Goal: Transaction & Acquisition: Purchase product/service

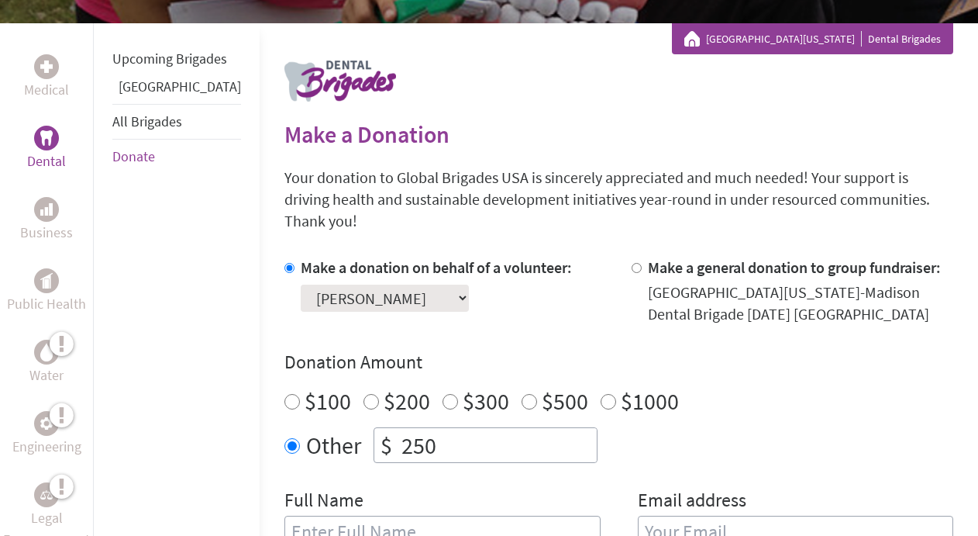
scroll to position [267, 0]
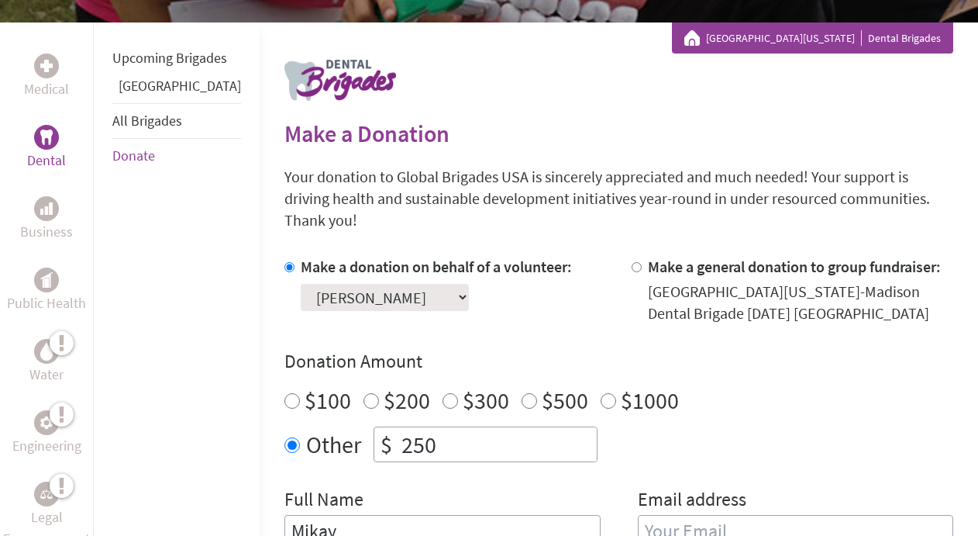
type input "[PERSON_NAME]"
type input "mhalliburton@wis.edu"
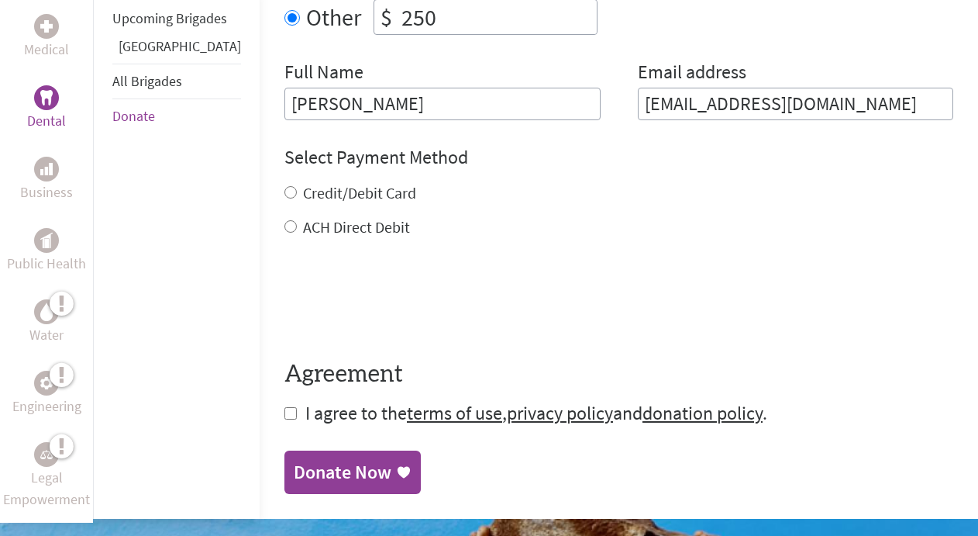
scroll to position [706, 0]
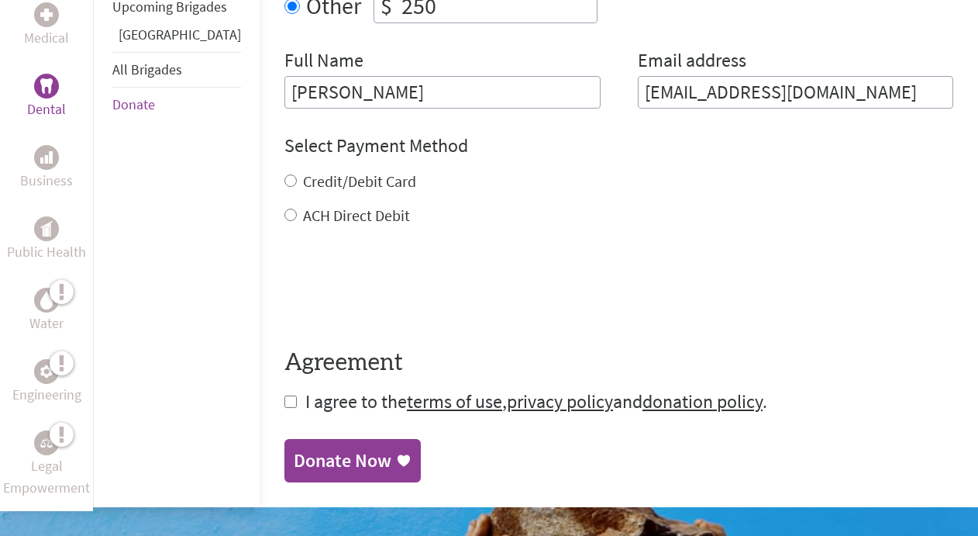
click at [303, 171] on label "Credit/Debit Card" at bounding box center [359, 180] width 113 height 19
click at [285, 174] on input "Credit/Debit Card" at bounding box center [291, 180] width 12 height 12
radio input "true"
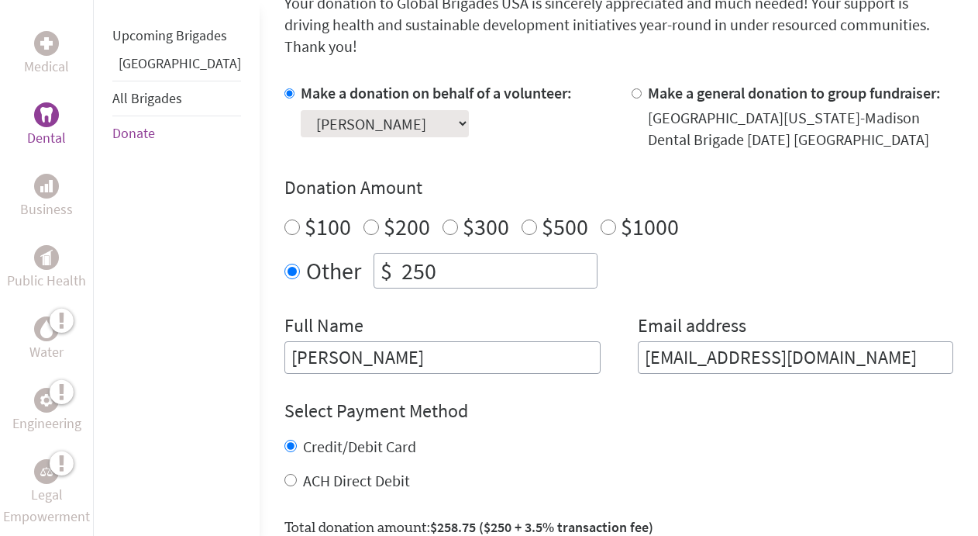
scroll to position [440, 0]
drag, startPoint x: 430, startPoint y: 254, endPoint x: 277, endPoint y: 247, distance: 152.9
click at [285, 254] on div "Other $ 250" at bounding box center [619, 272] width 669 height 36
type input "150"
click at [519, 437] on div "Credit/Debit Card" at bounding box center [619, 448] width 669 height 22
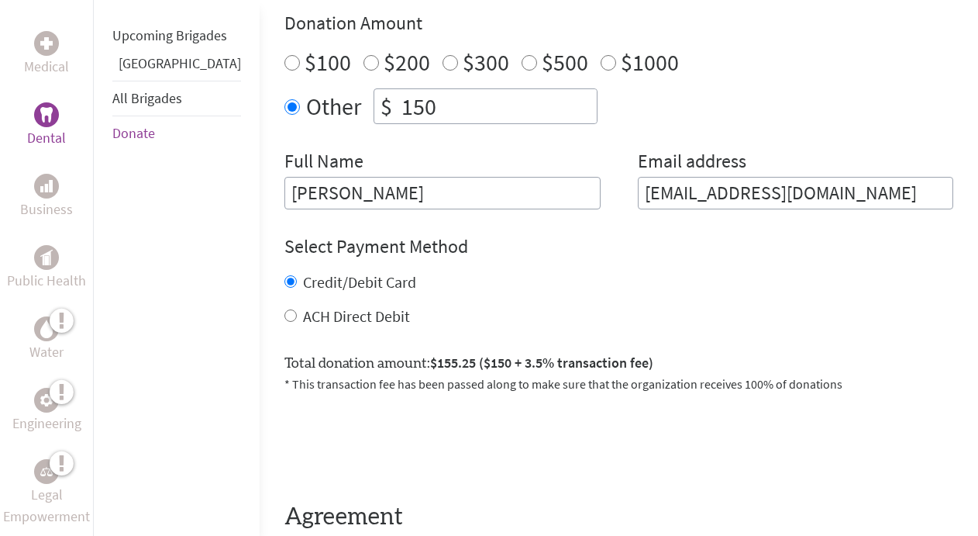
scroll to position [623, 0]
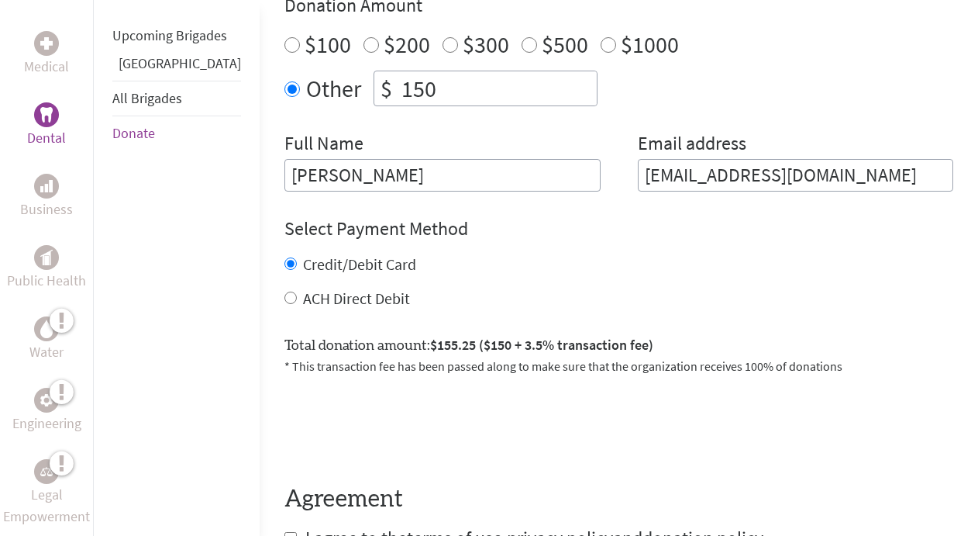
type input "mhalliburton@wisc.edu"
click at [333, 357] on p "* This transaction fee has been passed along to make sure that the organization…" at bounding box center [619, 366] width 669 height 19
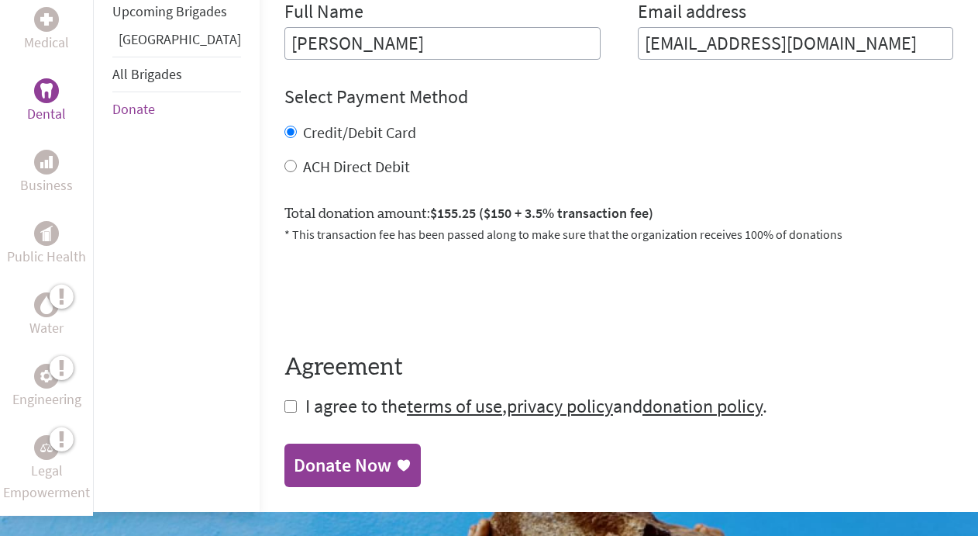
scroll to position [754, 0]
click at [285, 400] on input "checkbox" at bounding box center [291, 406] width 12 height 12
checkbox input "true"
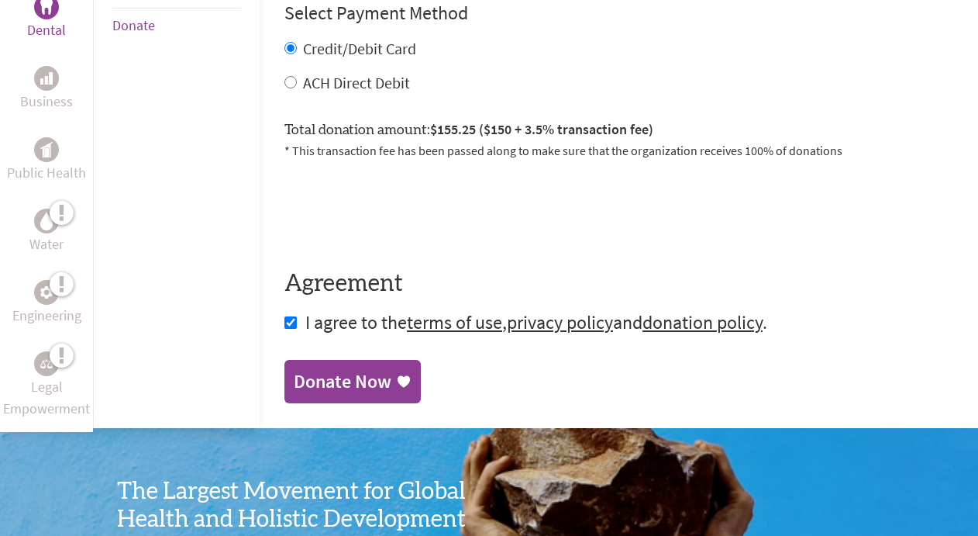
scroll to position [982, 0]
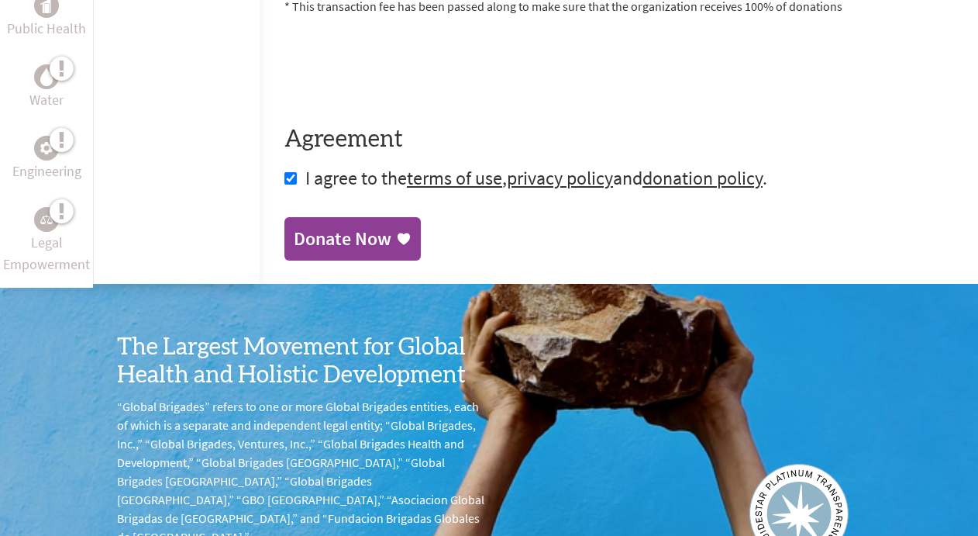
click at [320, 226] on div "Donate Now" at bounding box center [343, 238] width 98 height 25
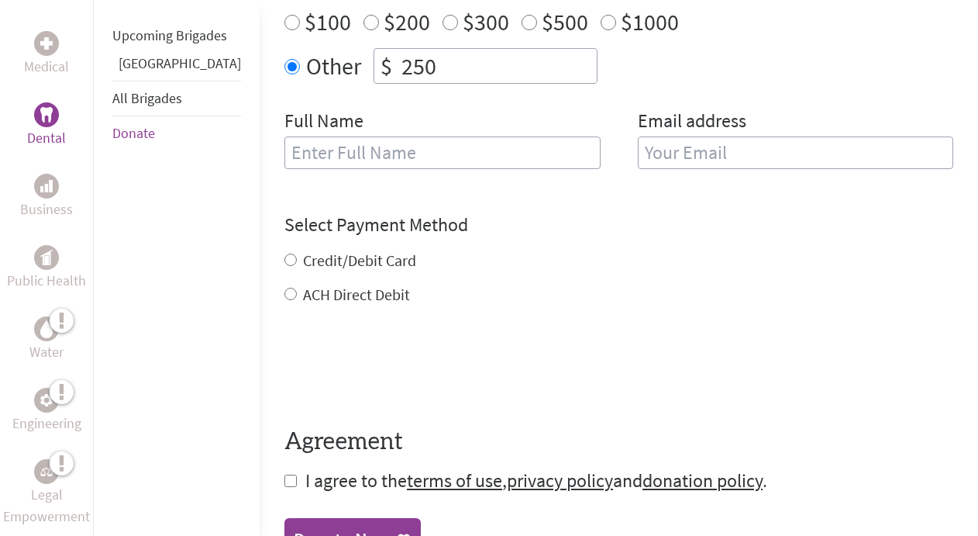
scroll to position [612, 0]
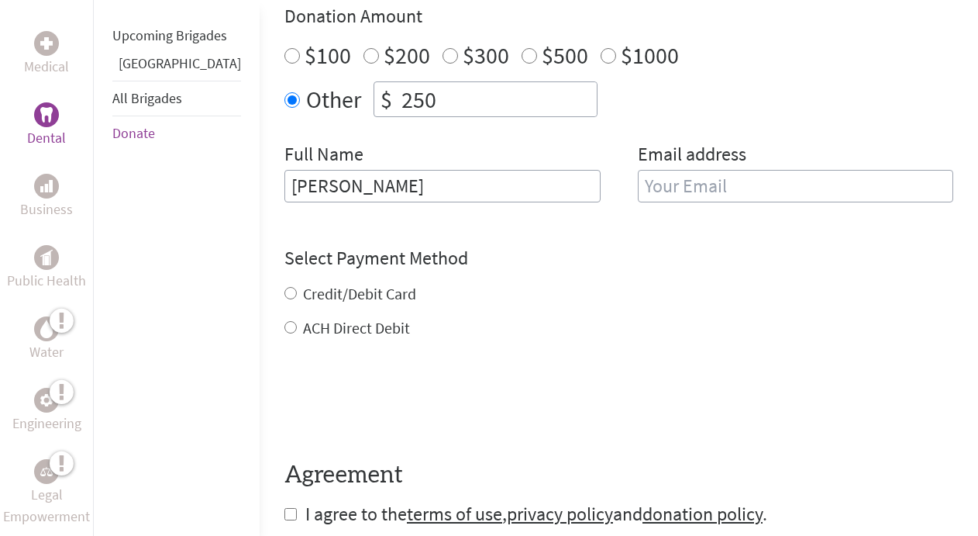
type input "[PERSON_NAME]"
type input "[EMAIL_ADDRESS][DOMAIN_NAME]"
click at [335, 283] on div "Credit/Debit Card ACH Direct Debit" at bounding box center [619, 311] width 669 height 56
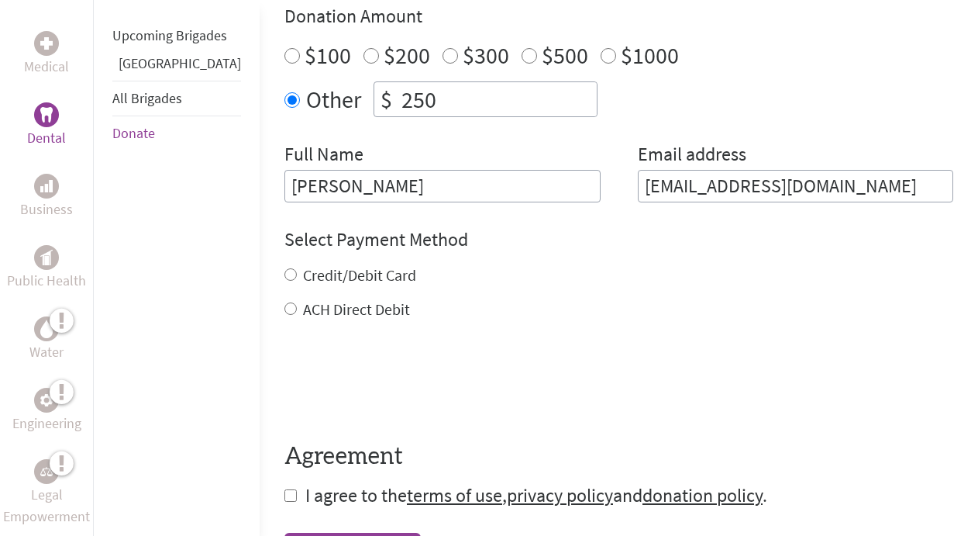
click at [285, 268] on input "Credit/Debit Card" at bounding box center [291, 274] width 12 height 12
radio input "true"
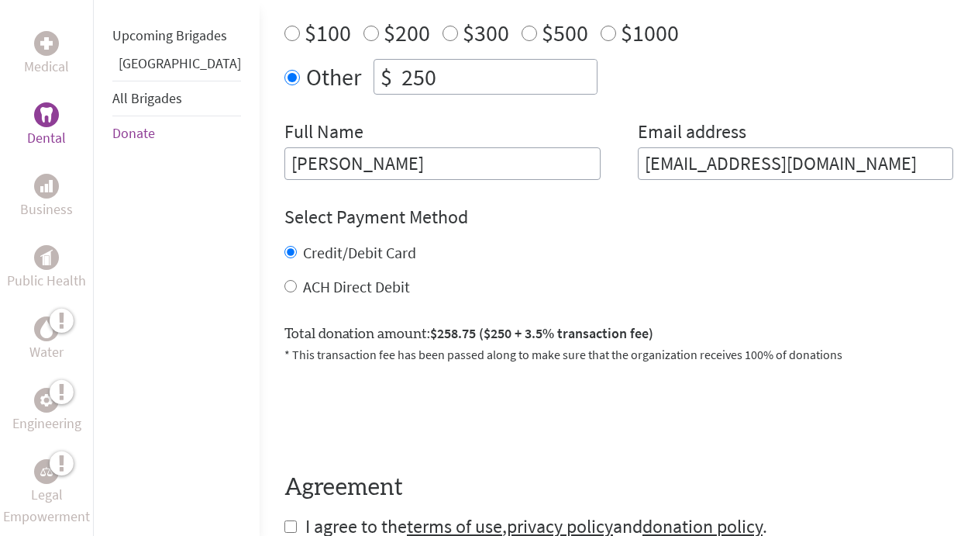
scroll to position [654, 0]
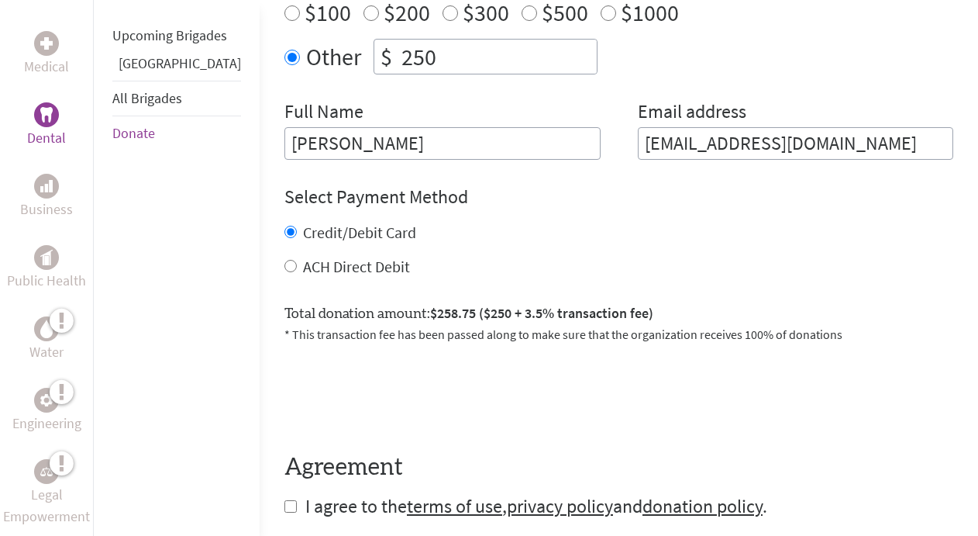
drag, startPoint x: 396, startPoint y: 47, endPoint x: 328, endPoint y: 47, distance: 68.2
click at [374, 47] on div "$ 250" at bounding box center [486, 57] width 224 height 36
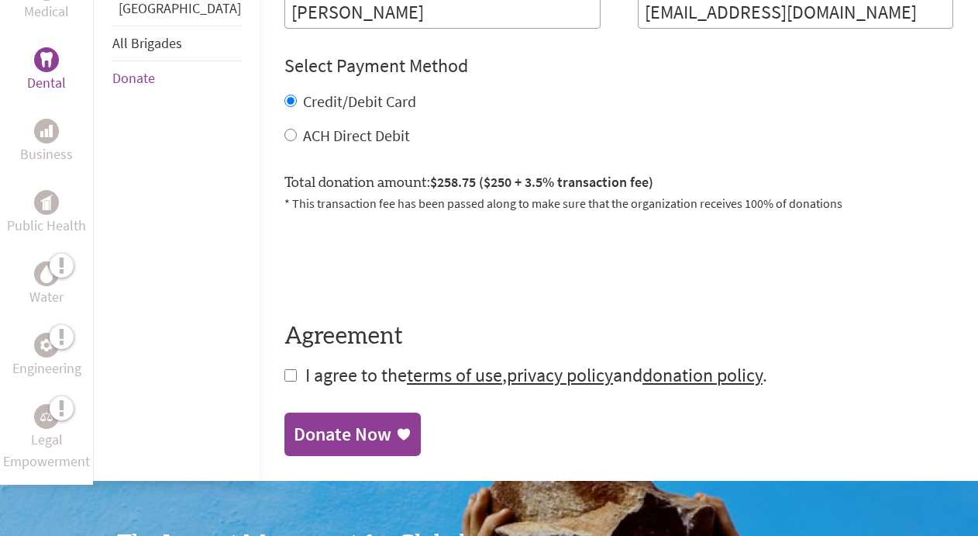
scroll to position [855, 0]
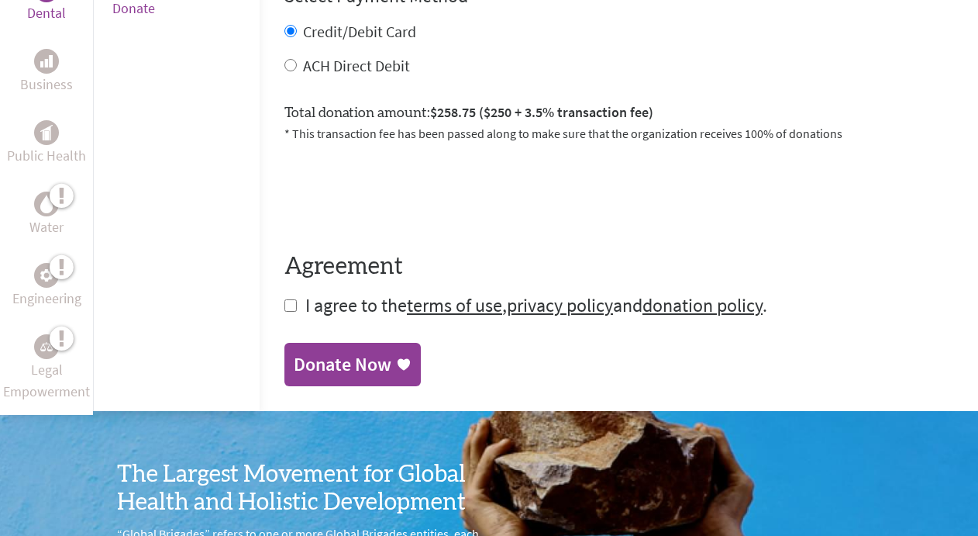
type input "150"
click at [285, 299] on input "checkbox" at bounding box center [291, 305] width 12 height 12
checkbox input "true"
click at [294, 354] on div "Donate Now" at bounding box center [343, 366] width 98 height 25
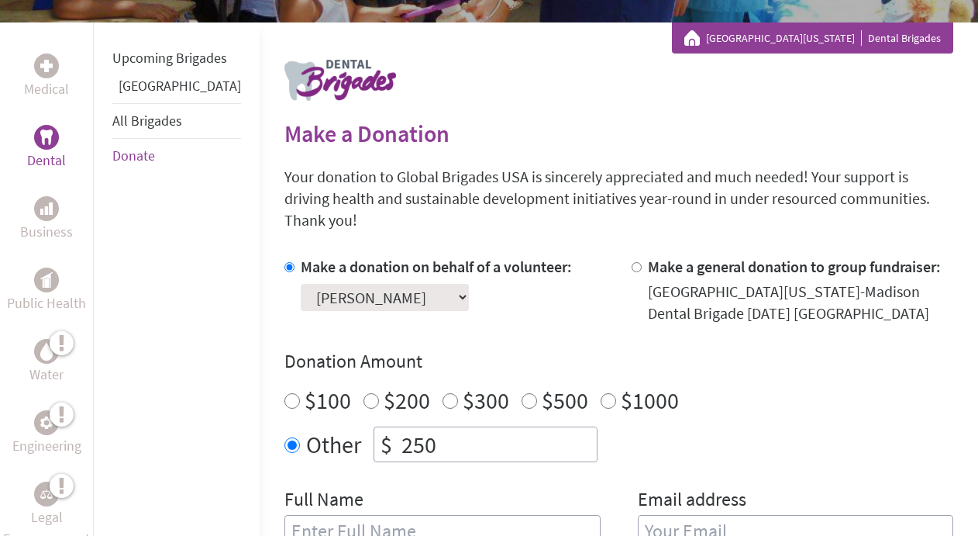
scroll to position [271, 0]
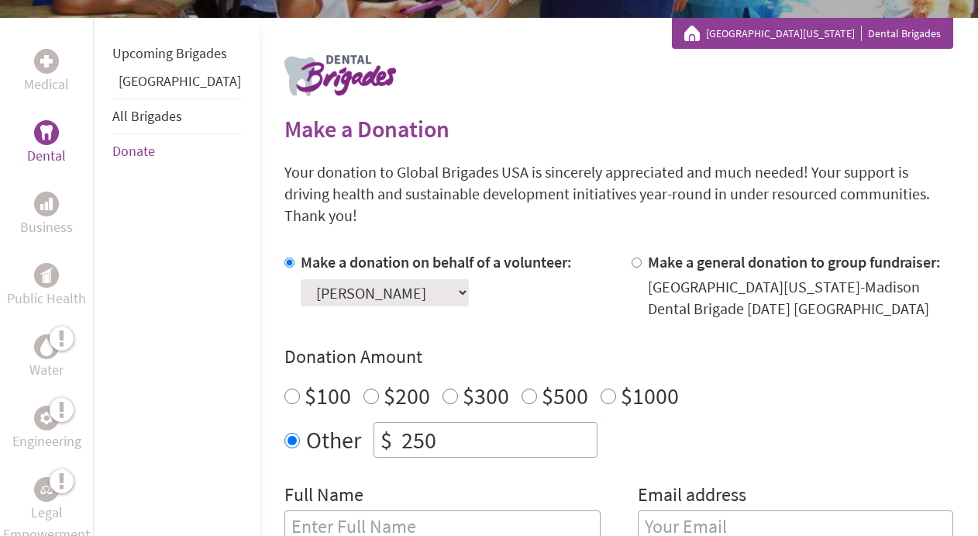
click at [399, 423] on input "250" at bounding box center [498, 440] width 198 height 34
type input "2"
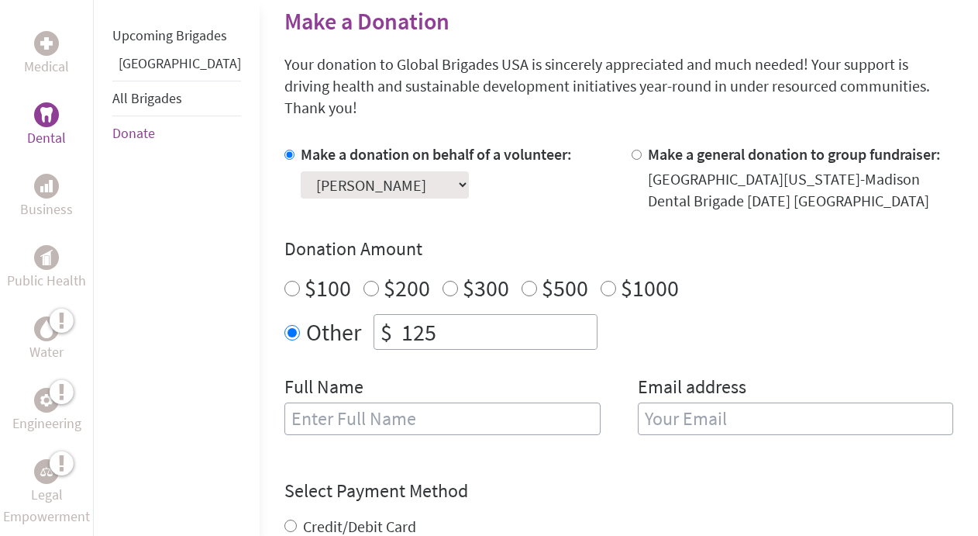
type input "125"
type input "[PERSON_NAME]"
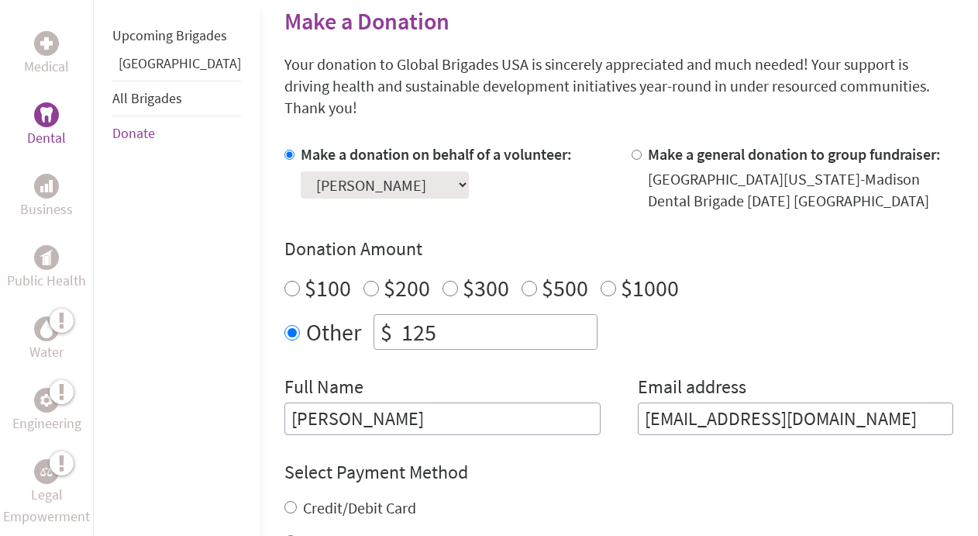
click at [763, 402] on input "mhalliburton@wis.edu" at bounding box center [796, 418] width 316 height 33
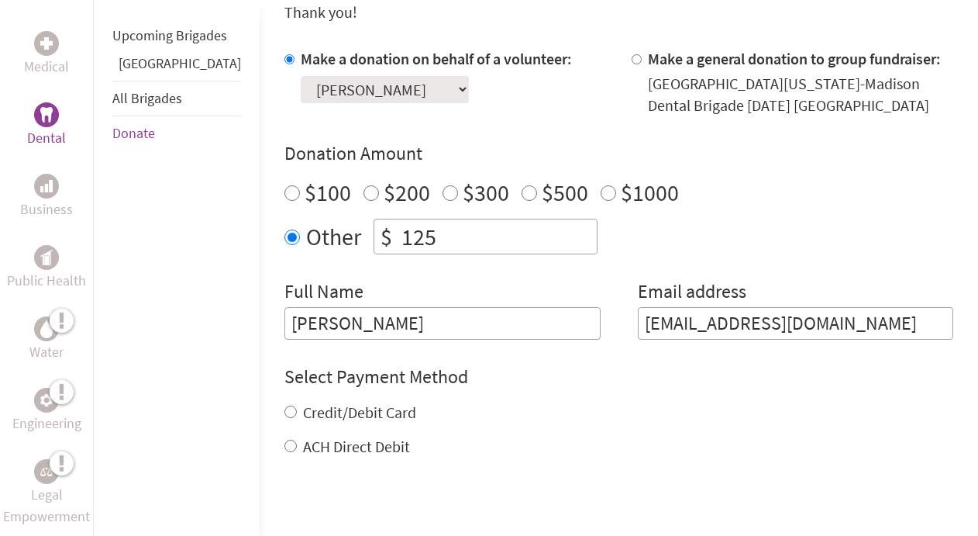
scroll to position [509, 0]
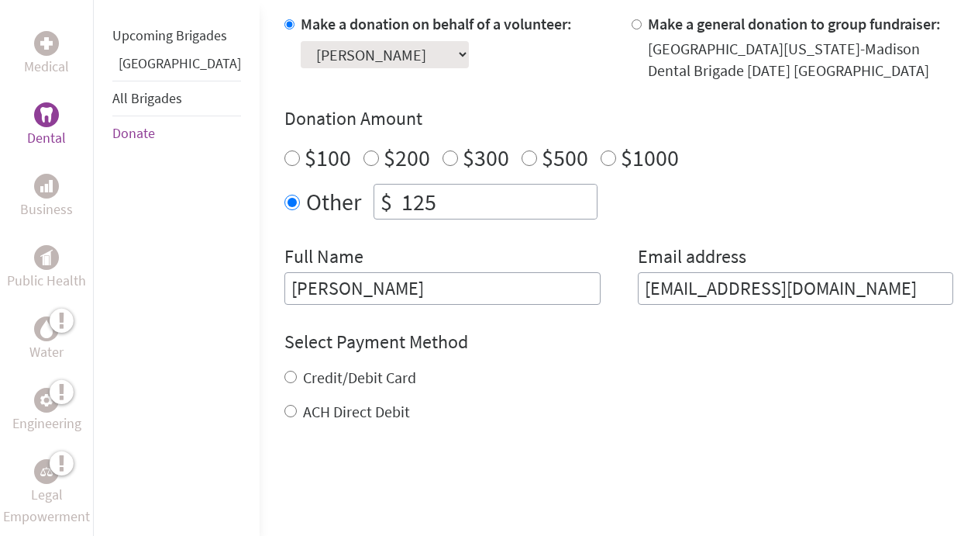
type input "mhalliburton@wisc.edu"
click at [323, 368] on label "Credit/Debit Card" at bounding box center [359, 377] width 113 height 19
click at [297, 371] on input "Credit/Debit Card" at bounding box center [291, 377] width 12 height 12
radio input "true"
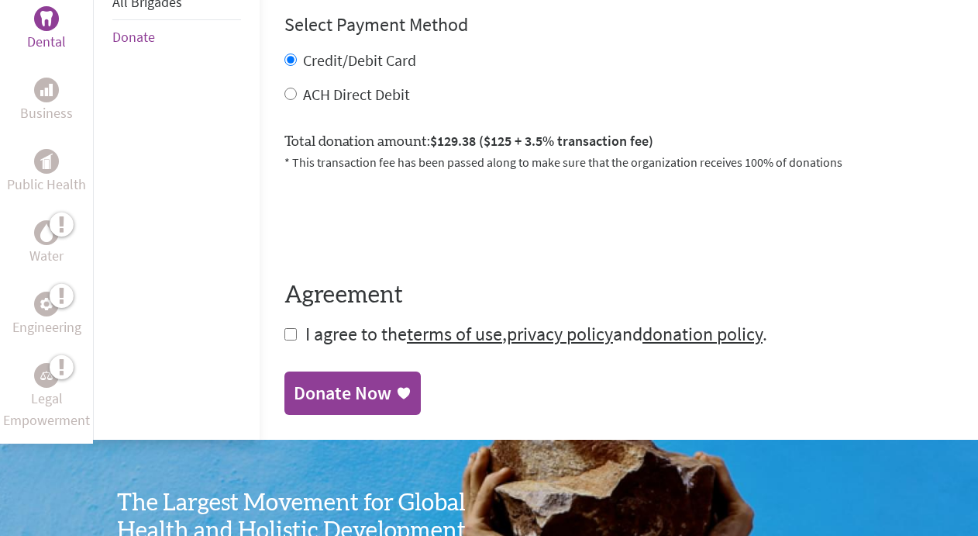
scroll to position [833, 0]
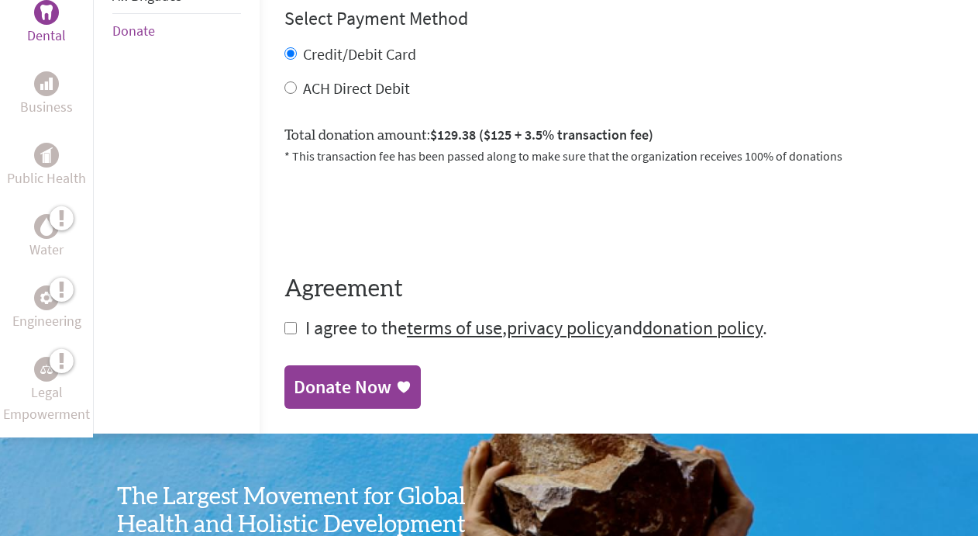
click at [305, 316] on span "I agree to the terms of use , privacy policy and donation policy ." at bounding box center [536, 328] width 462 height 24
click at [285, 322] on input "checkbox" at bounding box center [291, 328] width 12 height 12
checkbox input "true"
click at [304, 376] on div "Donate Now" at bounding box center [343, 388] width 98 height 25
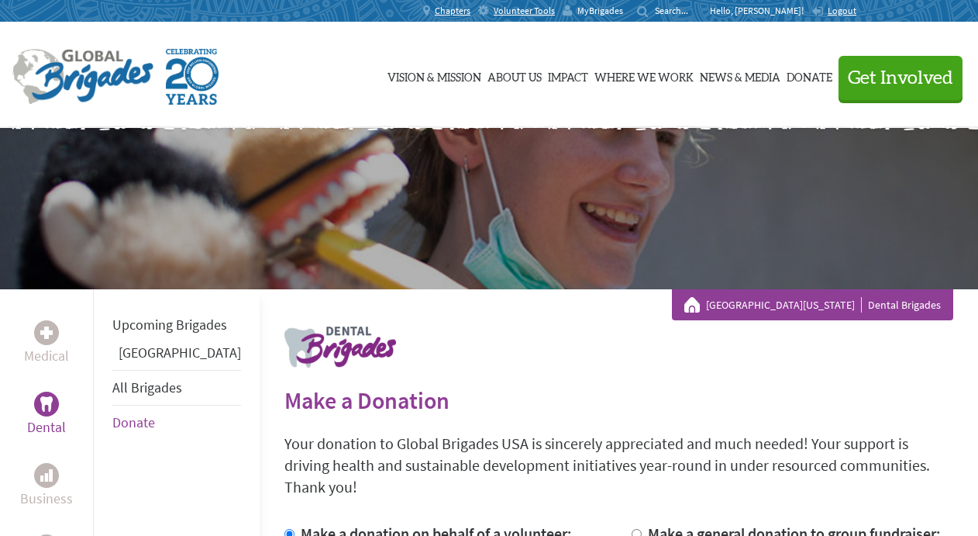
click at [623, 7] on span "MyBrigades" at bounding box center [601, 11] width 46 height 12
